Goal: Book appointment/travel/reservation

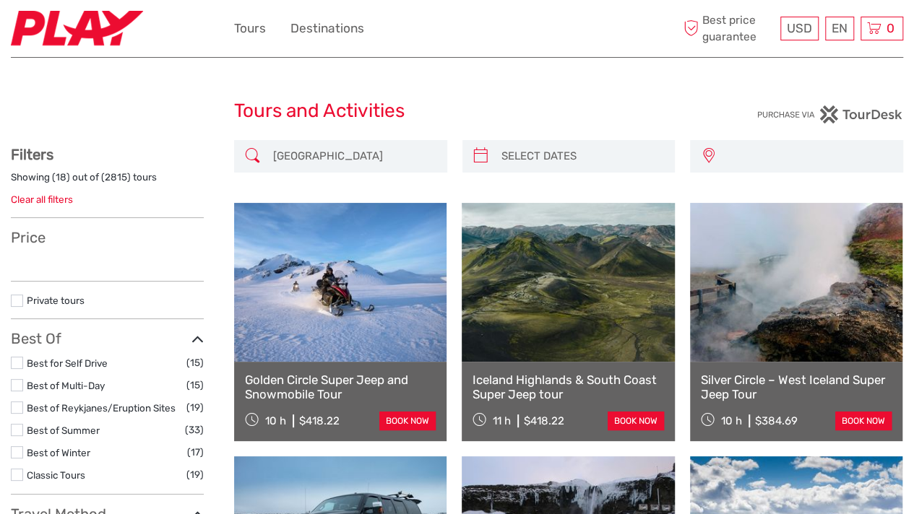
select select
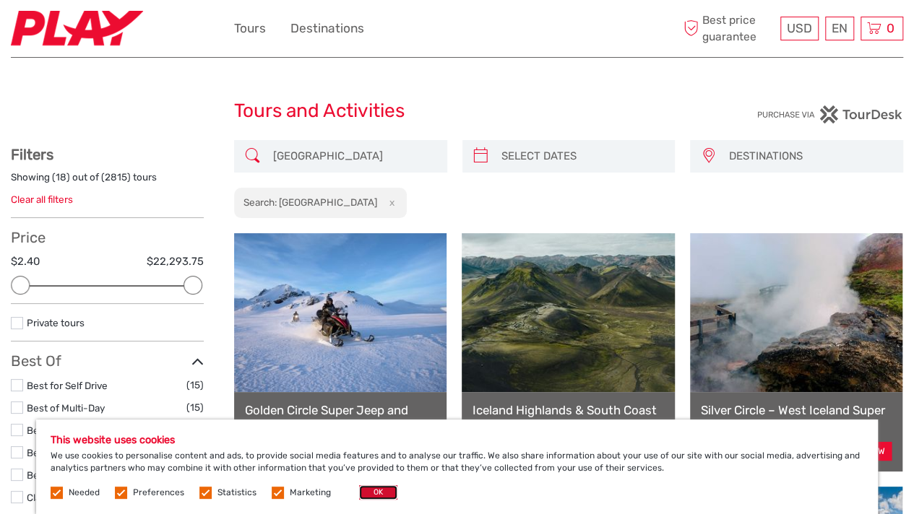
click at [379, 491] on button "OK" at bounding box center [378, 492] width 38 height 14
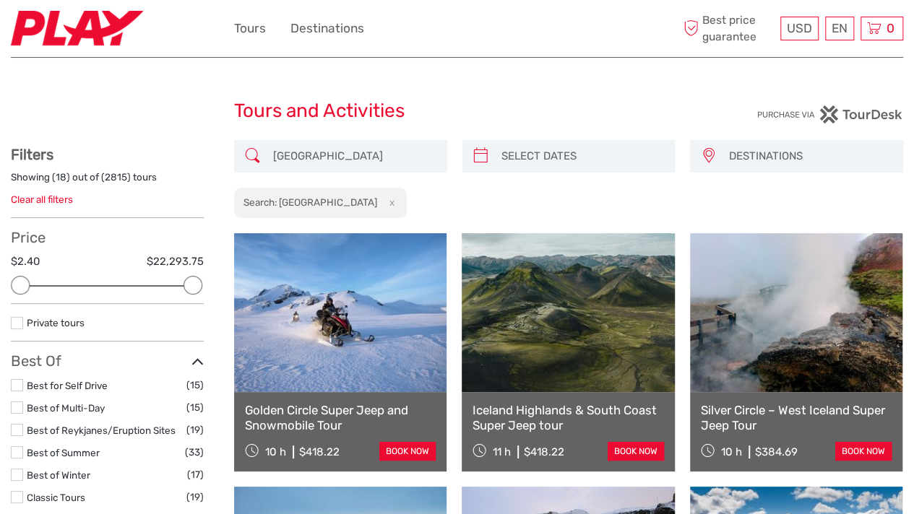
click at [300, 155] on input "Iceland" at bounding box center [353, 156] width 173 height 25
drag, startPoint x: 318, startPoint y: 157, endPoint x: 192, endPoint y: 158, distance: 125.7
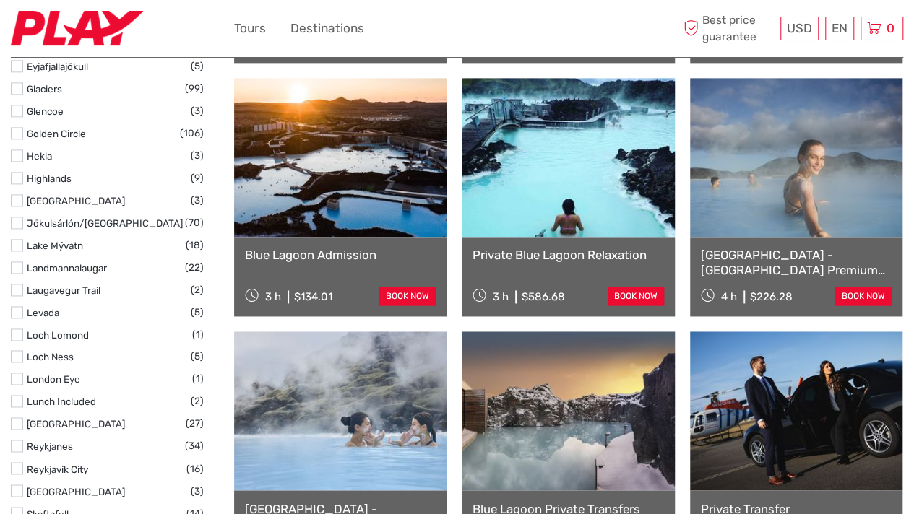
scroll to position [948, 0]
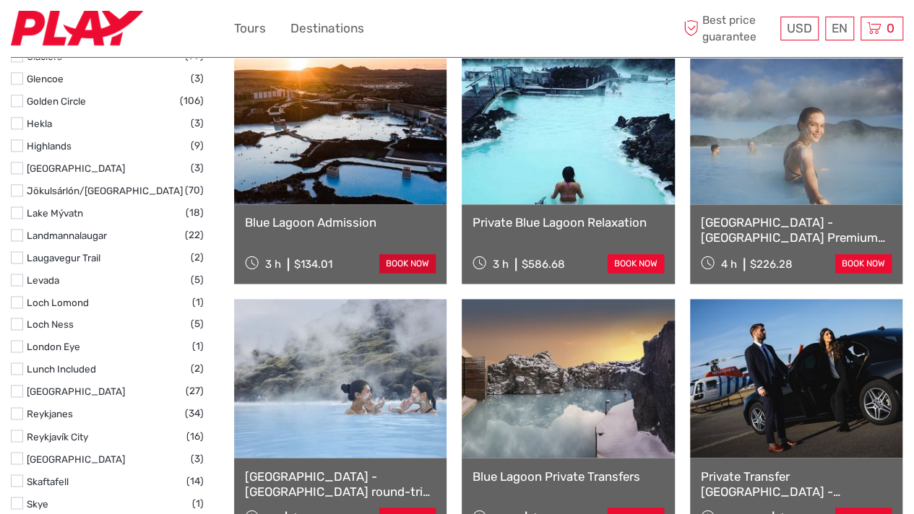
type input "BLUE LAGOON"
click at [388, 267] on link "book now" at bounding box center [407, 263] width 56 height 19
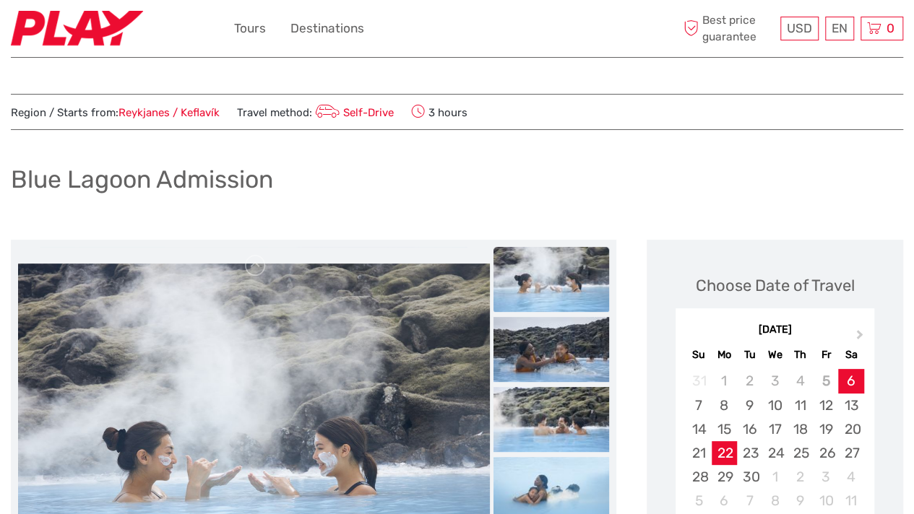
click at [725, 447] on div "22" at bounding box center [723, 453] width 25 height 24
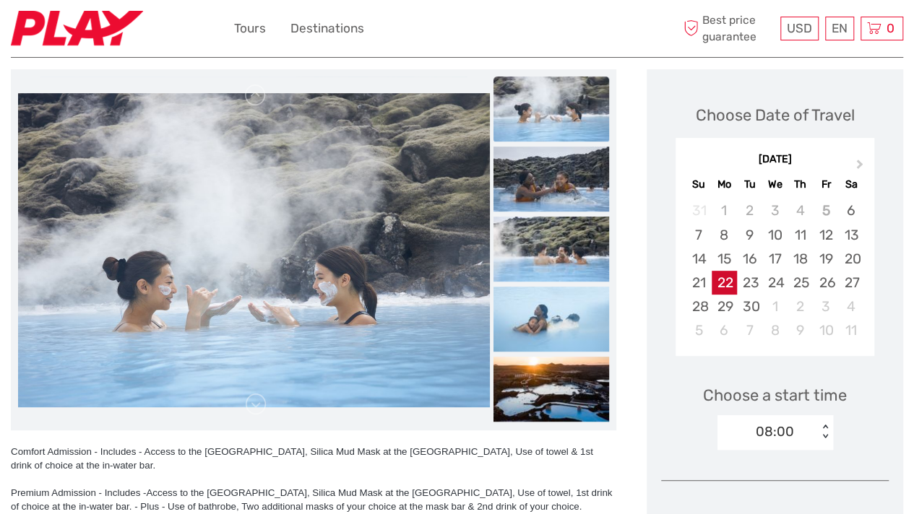
scroll to position [217, 0]
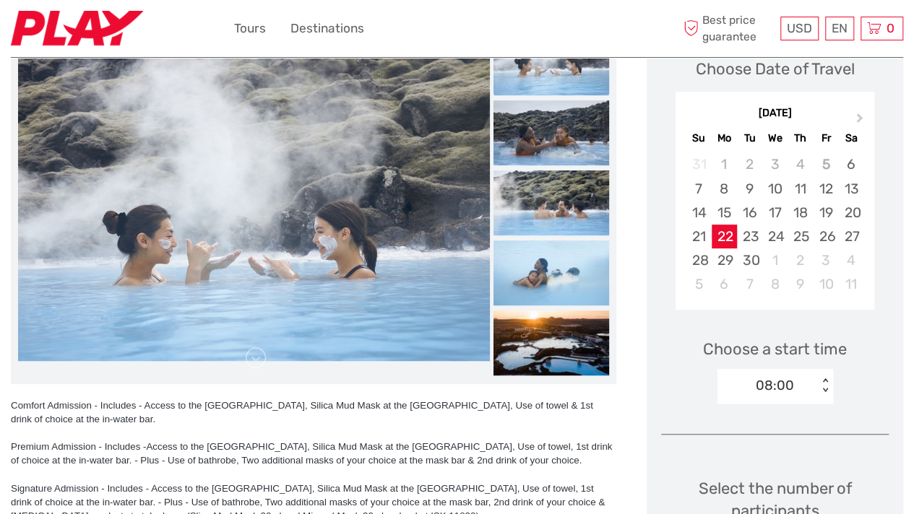
click at [822, 391] on div "< >" at bounding box center [824, 385] width 12 height 15
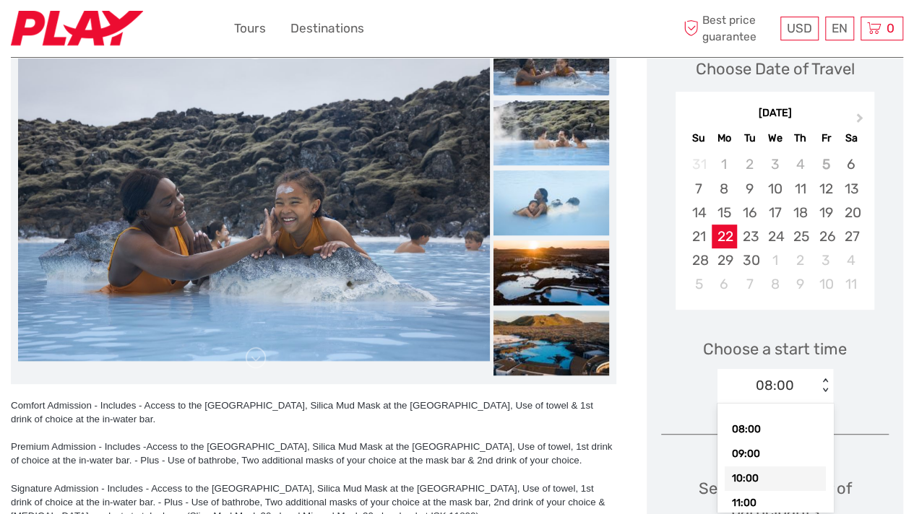
click at [758, 474] on div "10:00" at bounding box center [774, 479] width 101 height 25
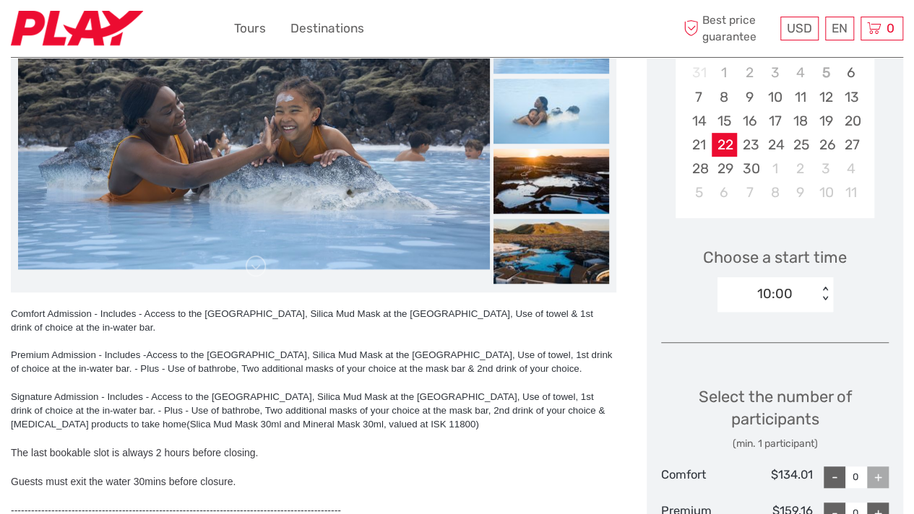
scroll to position [361, 0]
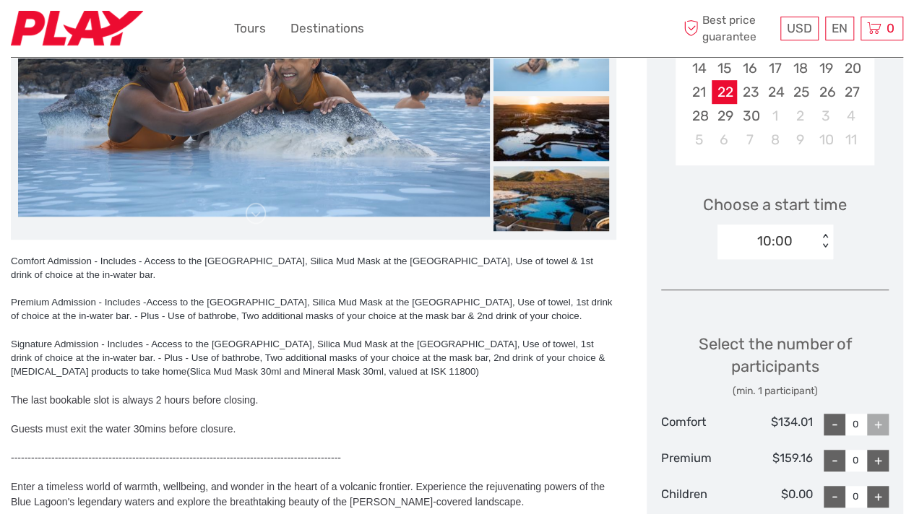
click at [878, 423] on div "+" at bounding box center [878, 425] width 22 height 22
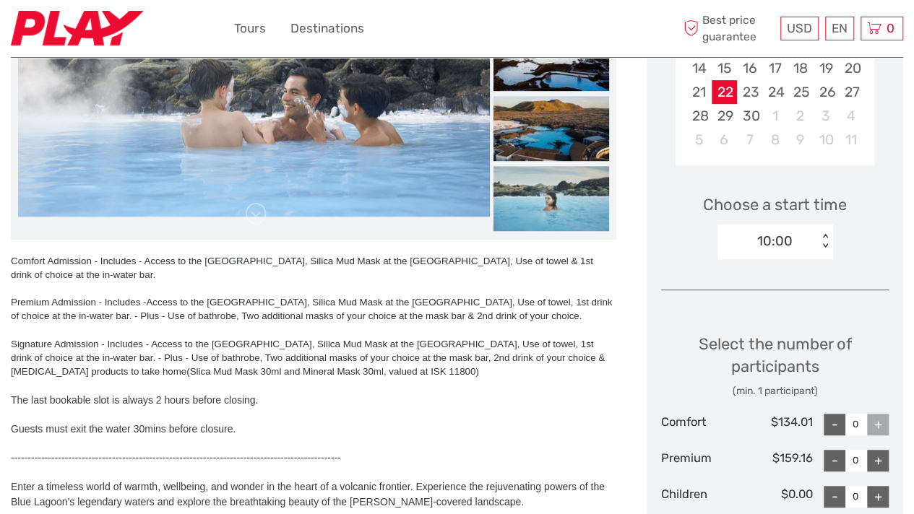
scroll to position [578, 0]
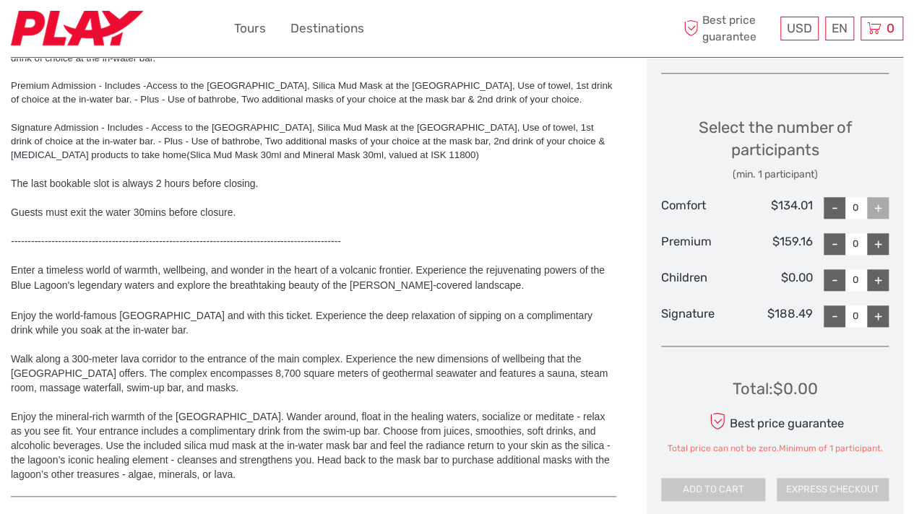
click at [875, 204] on div "+" at bounding box center [878, 208] width 22 height 22
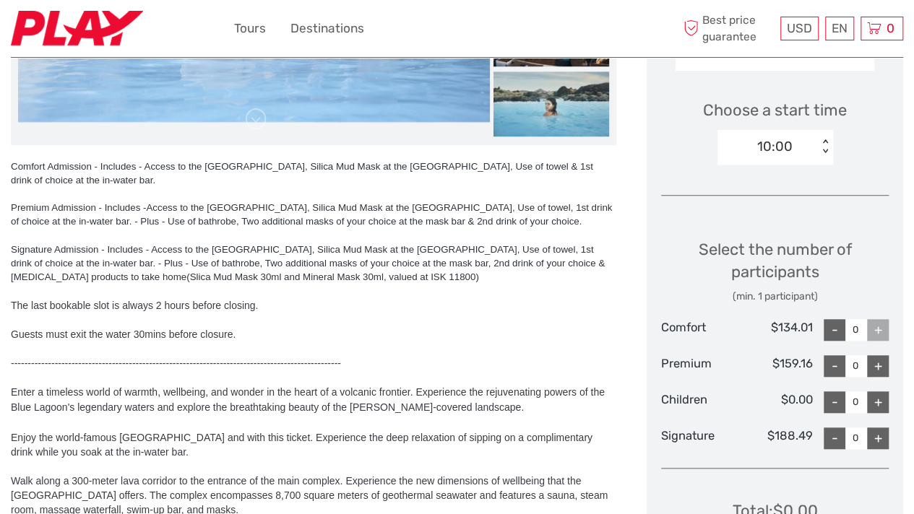
scroll to position [433, 0]
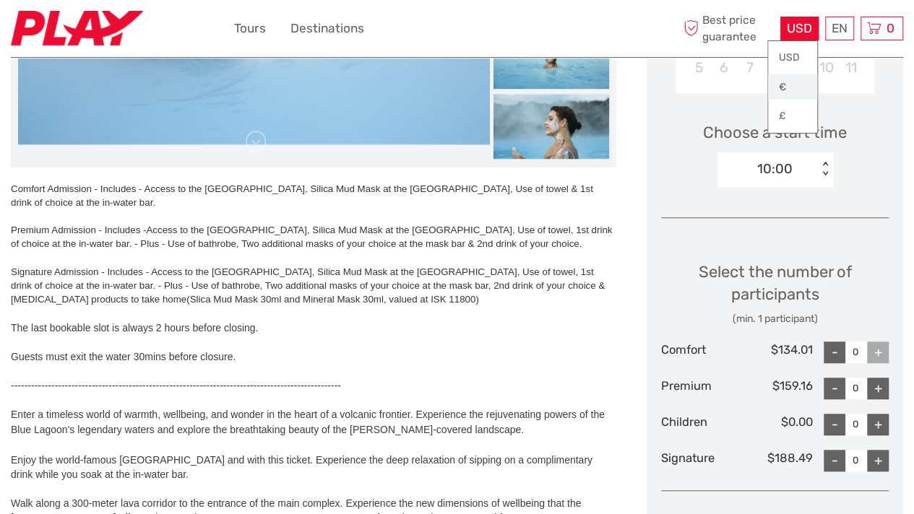
click at [786, 85] on link "€" at bounding box center [792, 87] width 49 height 26
click at [877, 351] on div "+" at bounding box center [878, 353] width 22 height 22
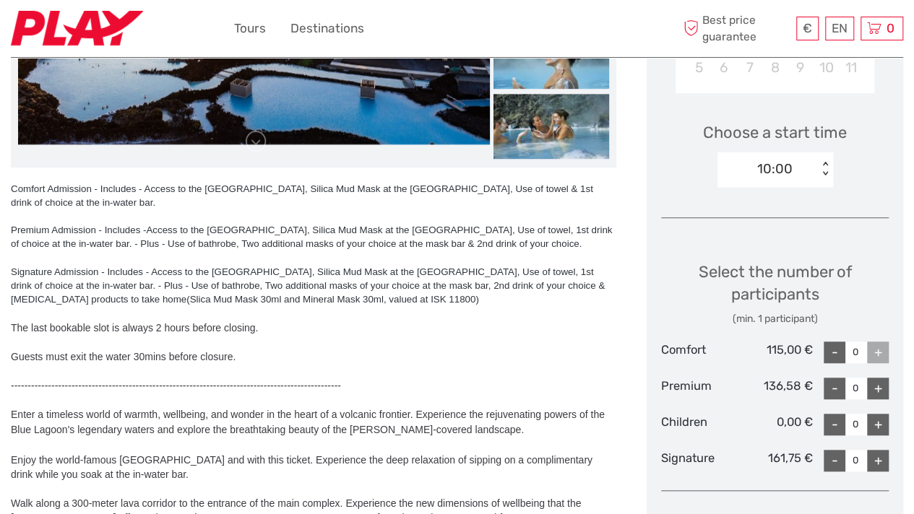
click at [836, 350] on div "-" at bounding box center [834, 353] width 22 height 22
click at [874, 352] on div "+" at bounding box center [878, 353] width 22 height 22
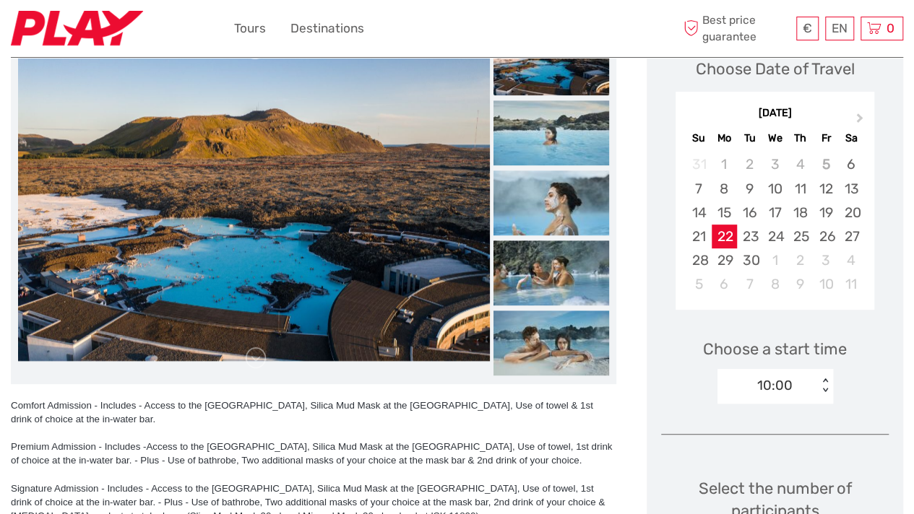
scroll to position [0, 0]
